Goal: Task Accomplishment & Management: Use online tool/utility

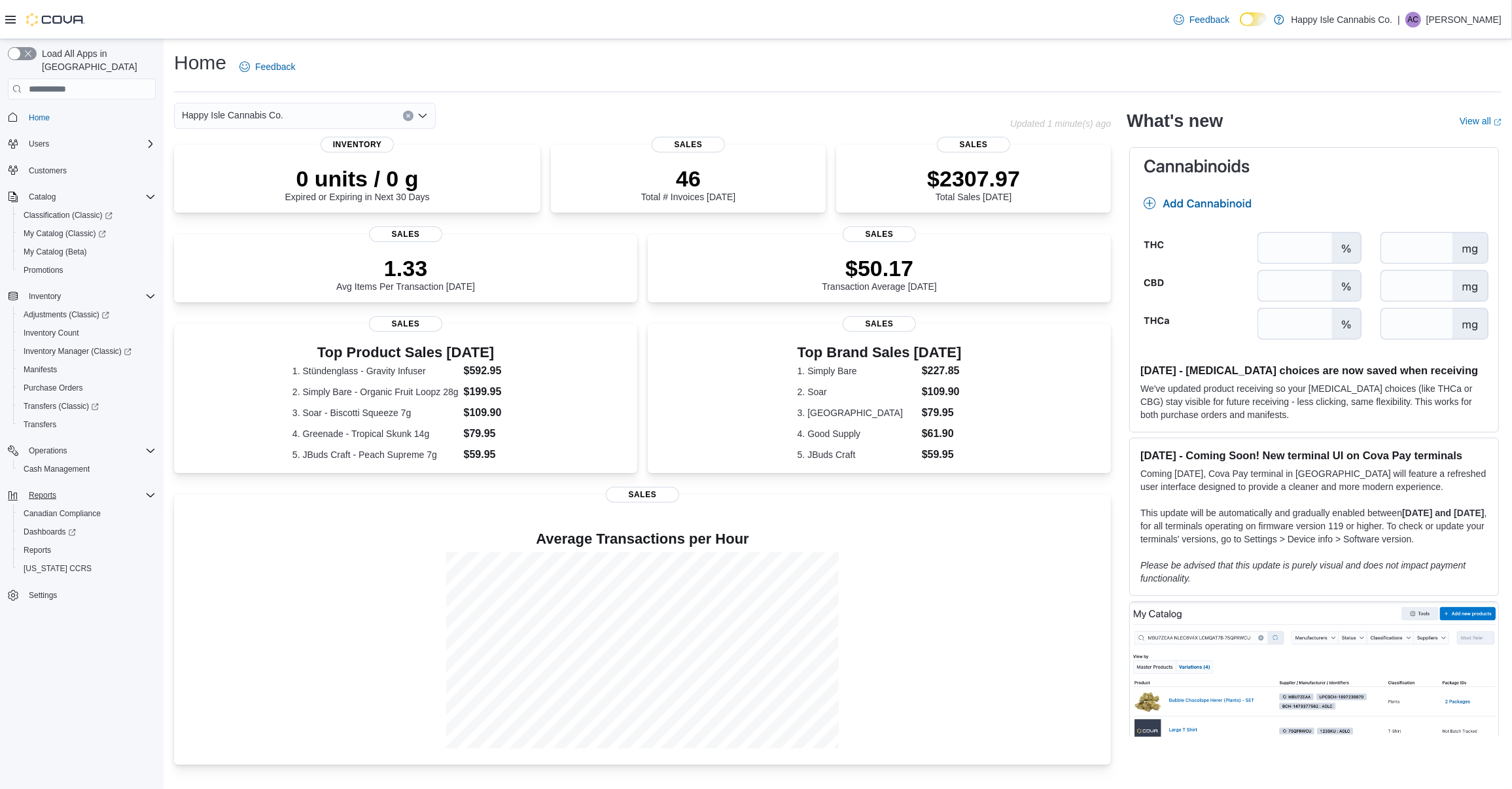
click at [149, 490] on icon "Complex example" at bounding box center [150, 495] width 11 height 11
click at [45, 545] on span "Reports" at bounding box center [38, 550] width 28 height 11
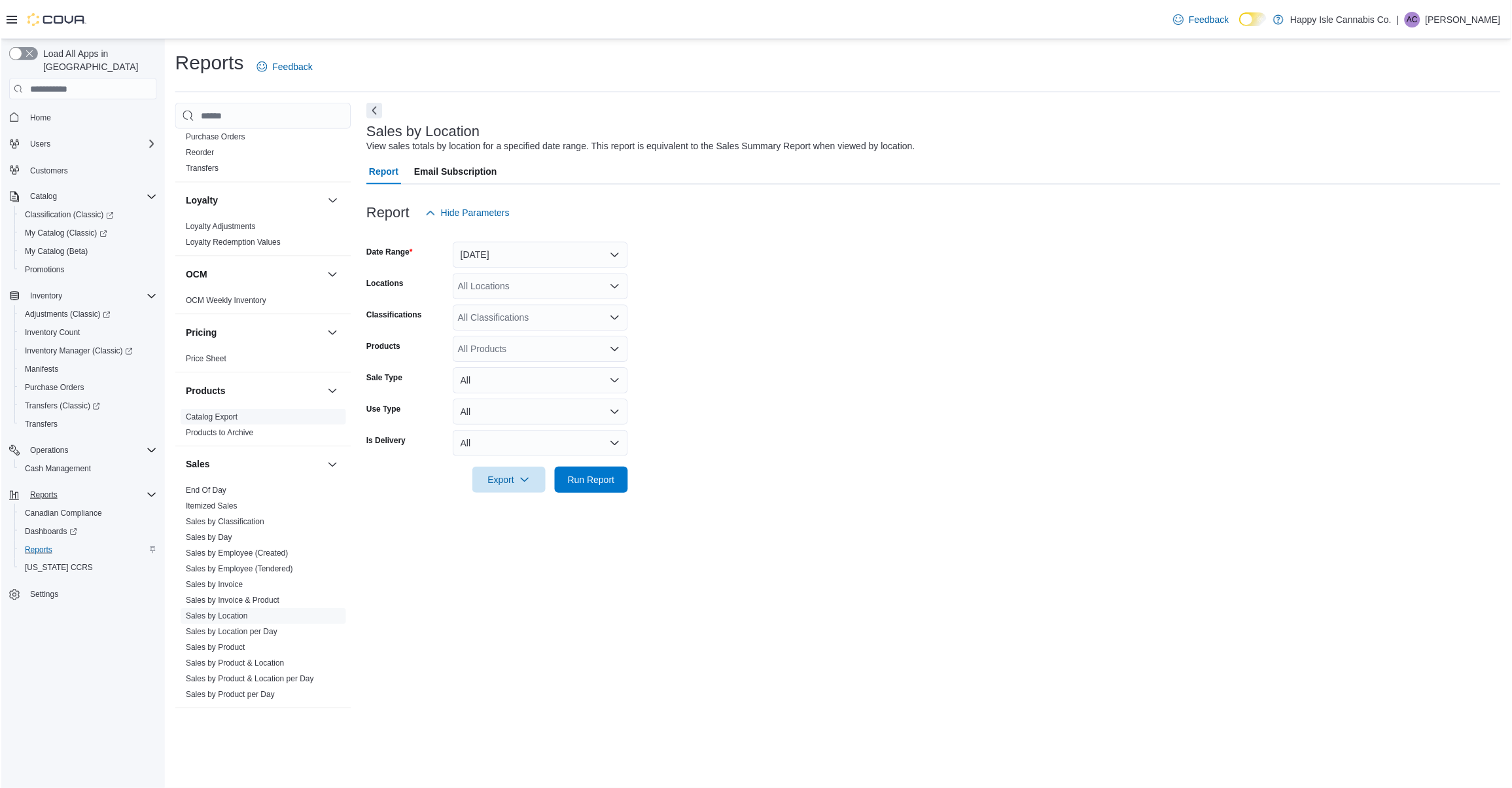
scroll to position [666, 0]
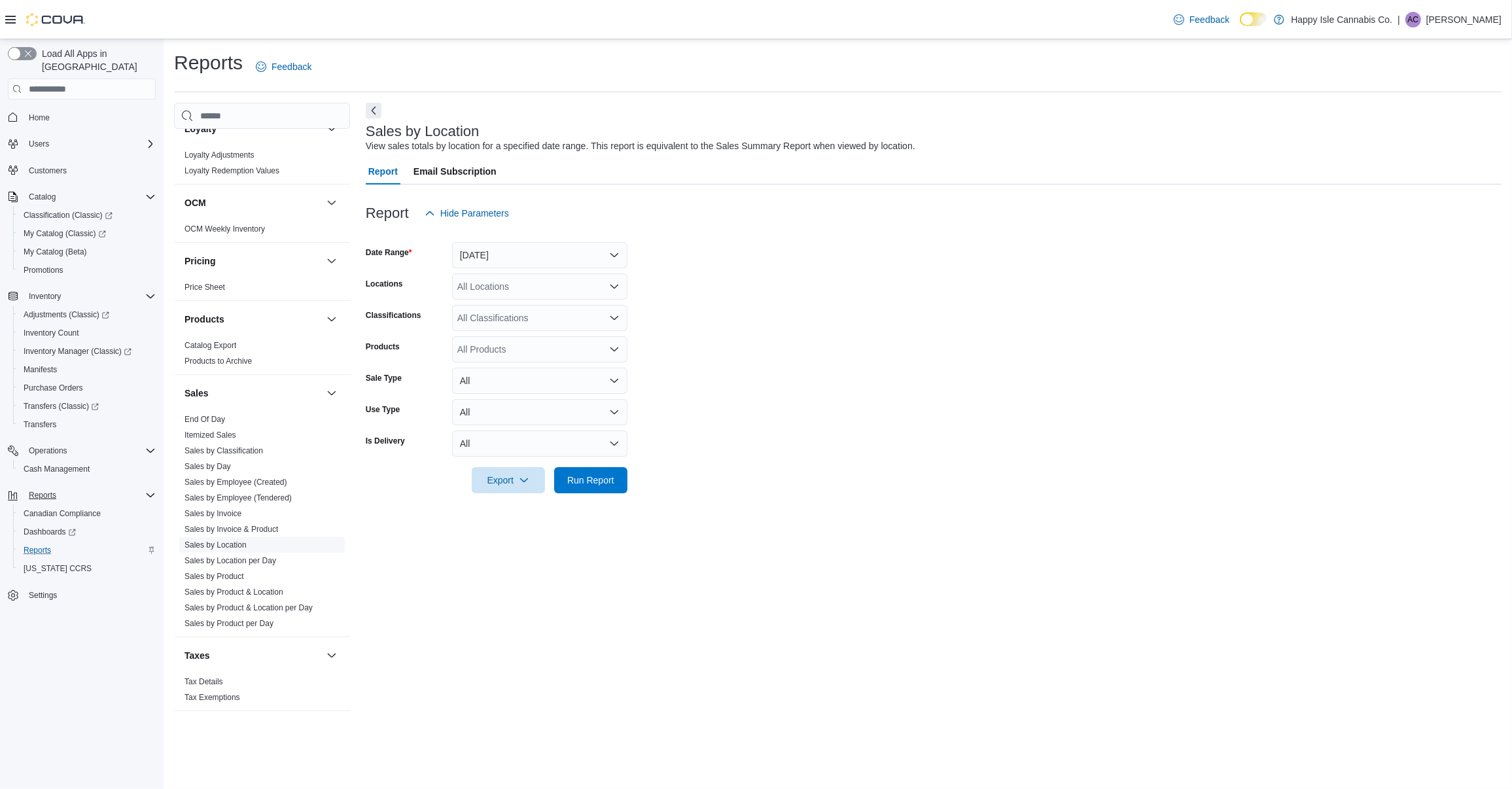
click at [227, 543] on link "Sales by Location" at bounding box center [215, 544] width 62 height 9
click at [568, 286] on div "All Locations" at bounding box center [539, 286] width 175 height 26
click at [583, 345] on span "[STREET_ADDRESS][PERSON_NAME]" at bounding box center [564, 347] width 166 height 13
click at [889, 335] on form "Date Range [DATE] Locations [STREET_ADDRESS][PERSON_NAME] Selected. [STREET_ADD…" at bounding box center [933, 359] width 1136 height 267
click at [565, 250] on button "[DATE]" at bounding box center [539, 255] width 175 height 26
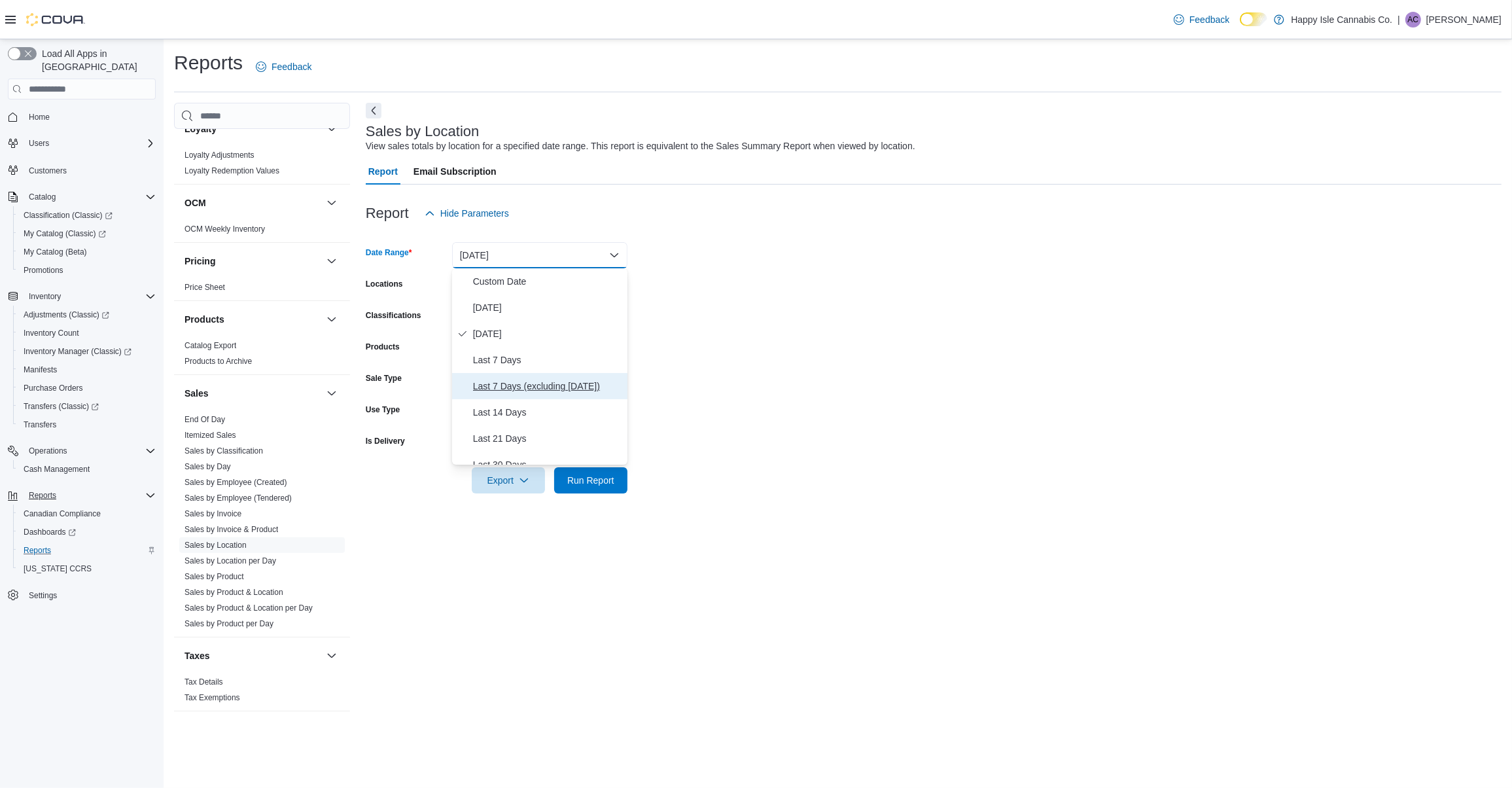
click at [580, 382] on span "Last 7 Days (excluding [DATE])" at bounding box center [548, 386] width 149 height 15
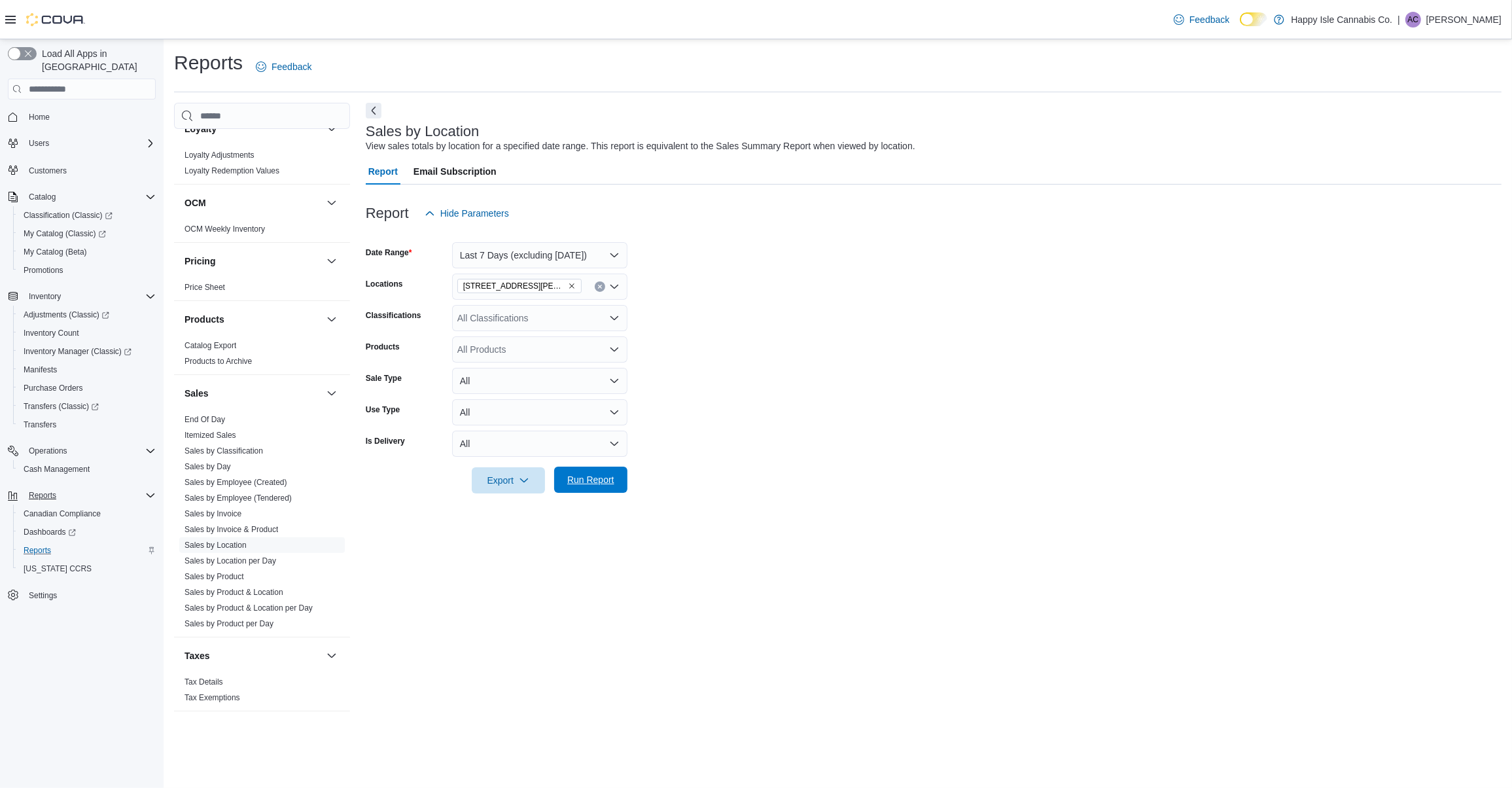
click at [610, 486] on span "Run Report" at bounding box center [591, 480] width 58 height 26
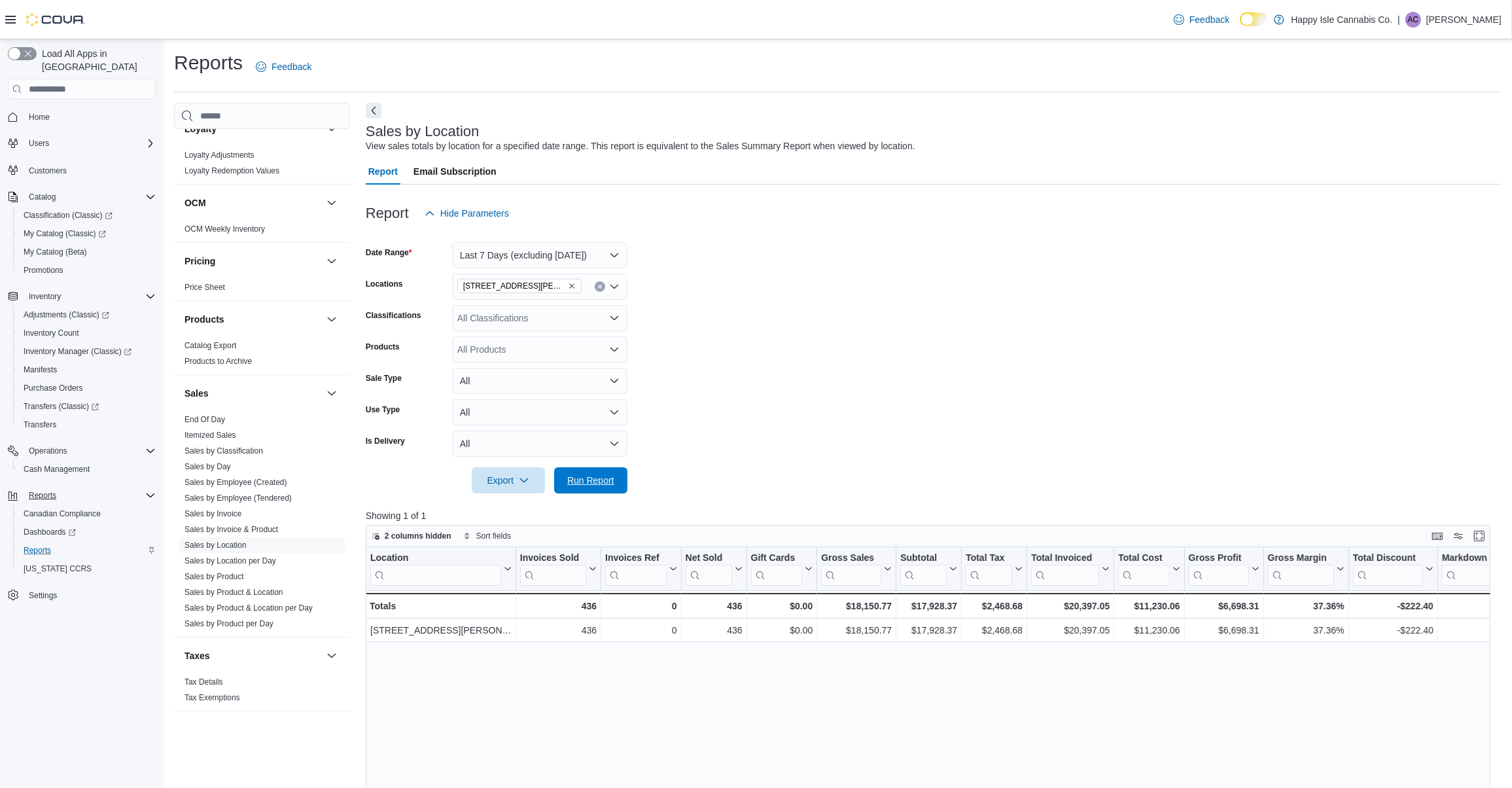
drag, startPoint x: 604, startPoint y: 476, endPoint x: 741, endPoint y: 483, distance: 137.2
click at [604, 476] on span "Run Report" at bounding box center [591, 480] width 47 height 13
drag, startPoint x: 837, startPoint y: 626, endPoint x: 960, endPoint y: 693, distance: 140.1
click at [917, 639] on div "Unit #203 -992 [PERSON_NAME][GEOGRAPHIC_DATA] - Location, column 1, row 1 436 -…" at bounding box center [1229, 630] width 1727 height 24
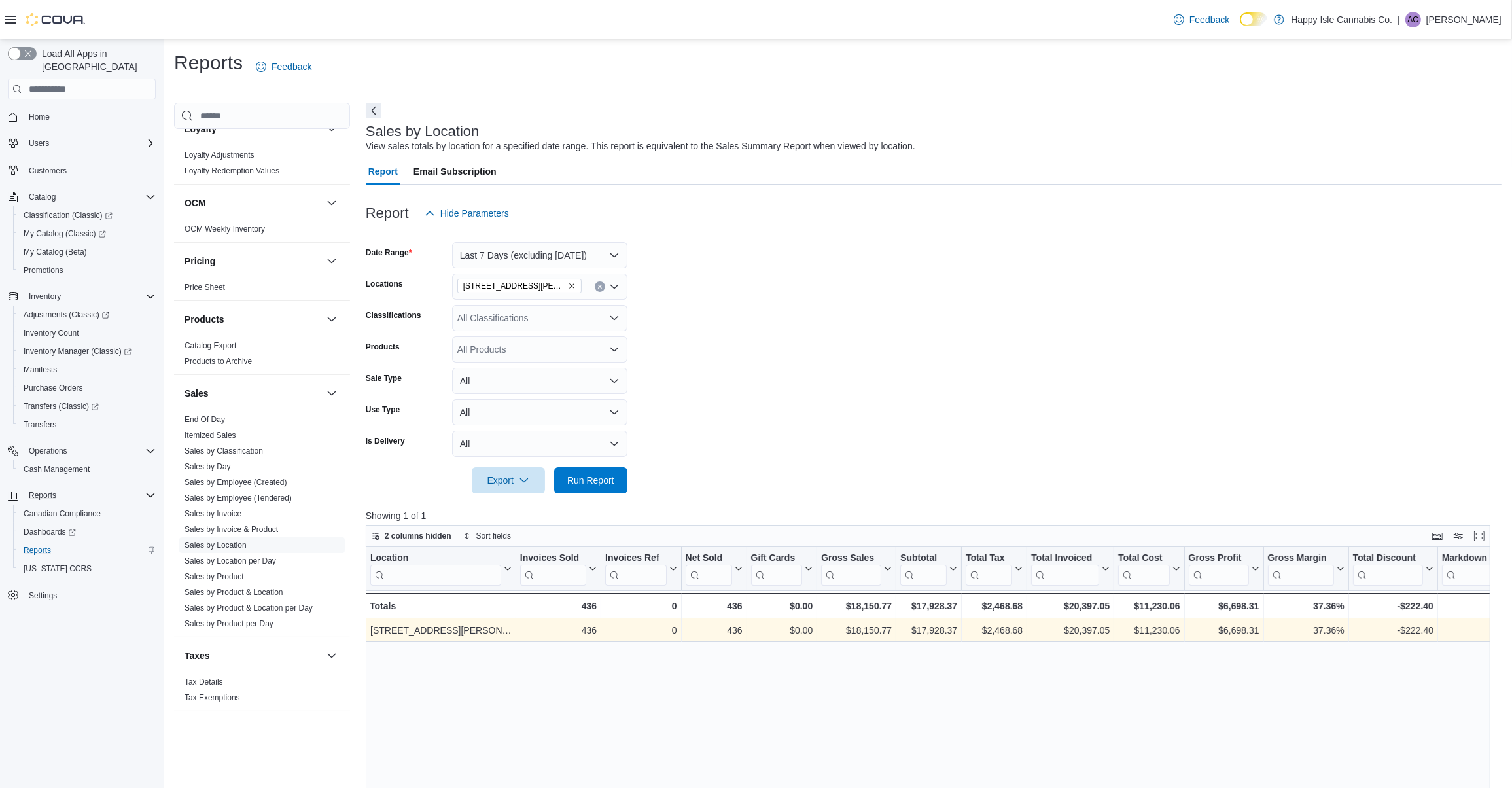
drag, startPoint x: 961, startPoint y: 695, endPoint x: 867, endPoint y: 634, distance: 112.1
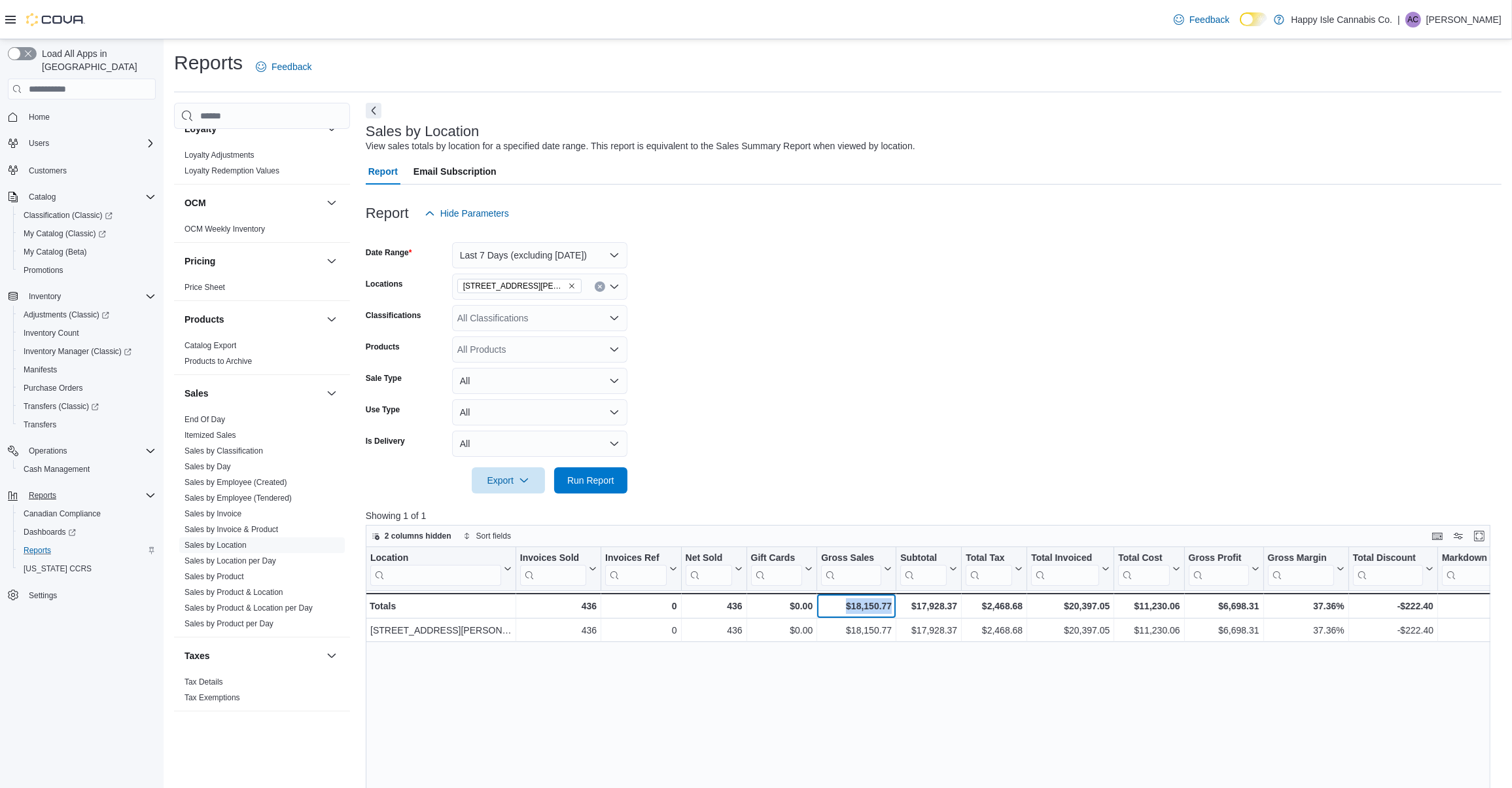
drag, startPoint x: 827, startPoint y: 604, endPoint x: 969, endPoint y: 608, distance: 142.1
click at [1234, 170] on div "Report Email Subscription" at bounding box center [933, 171] width 1136 height 26
